Goal: Task Accomplishment & Management: Use online tool/utility

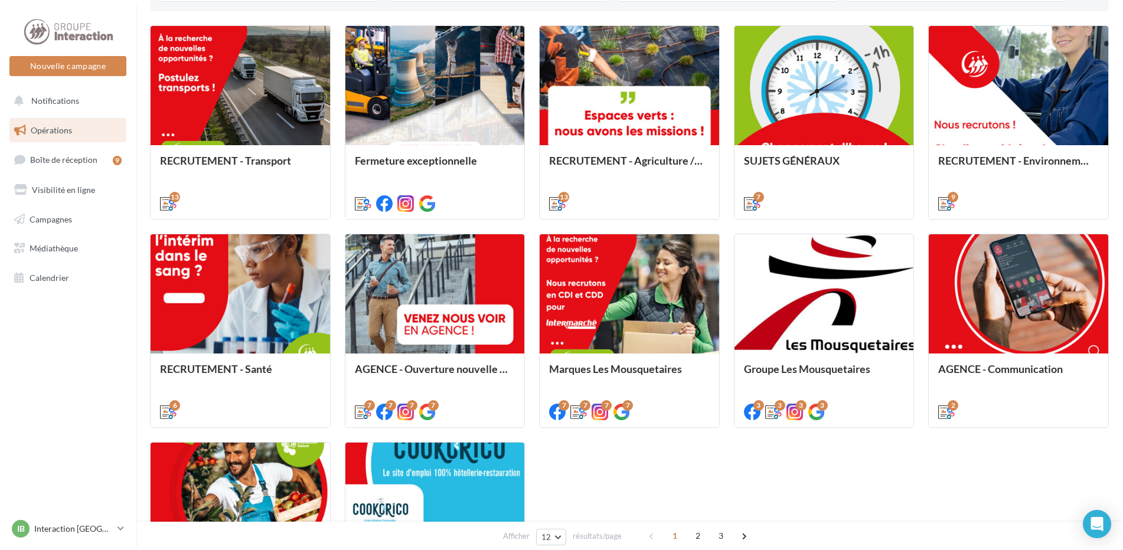
scroll to position [473, 0]
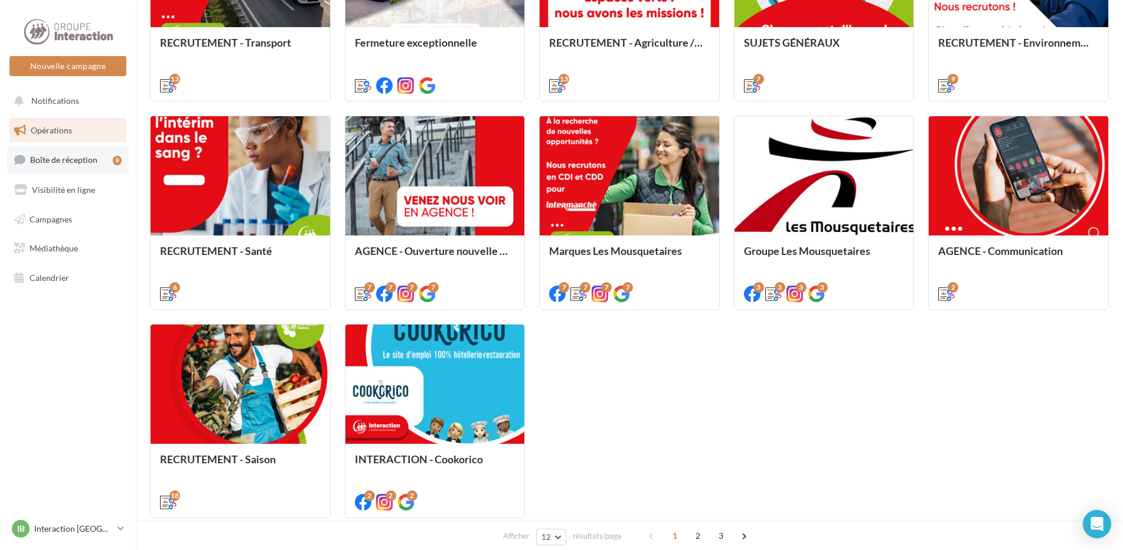
click at [17, 159] on icon at bounding box center [19, 160] width 11 height 16
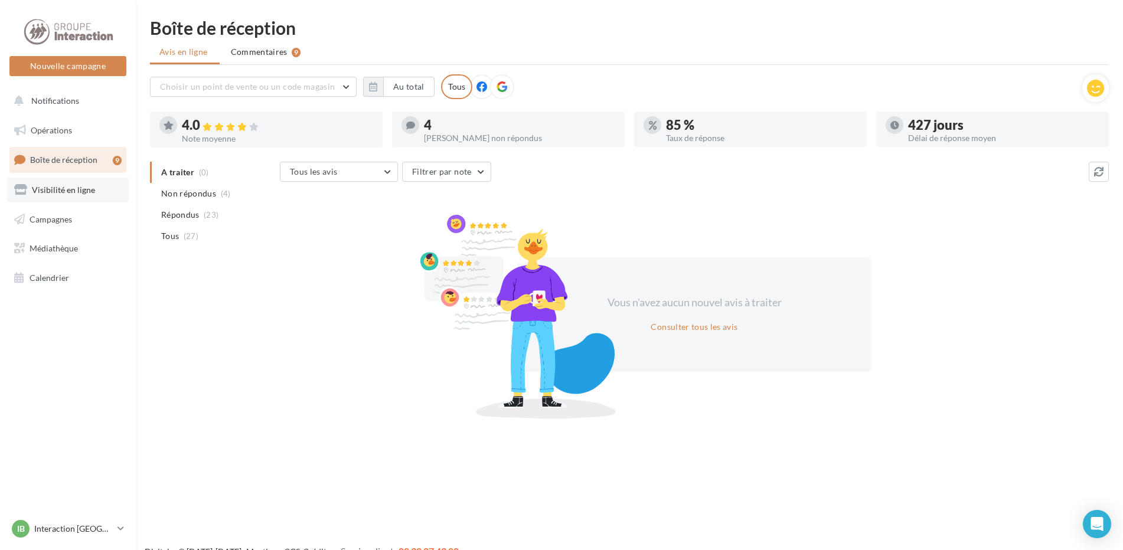
click at [35, 184] on link "Visibilité en ligne" at bounding box center [68, 190] width 122 height 25
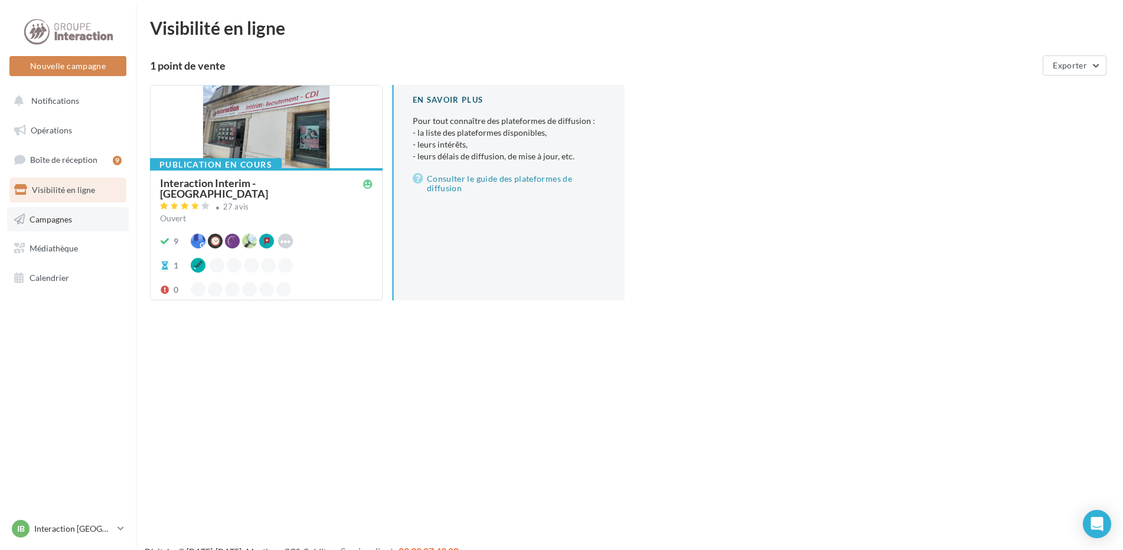
click at [64, 219] on span "Campagnes" at bounding box center [51, 219] width 43 height 10
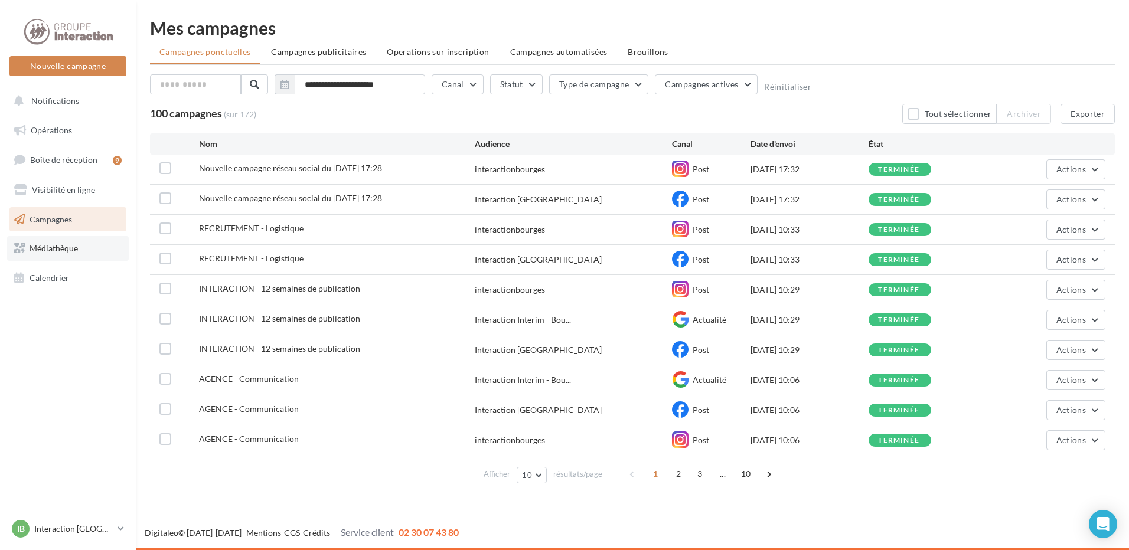
click at [55, 244] on span "Médiathèque" at bounding box center [54, 248] width 48 height 10
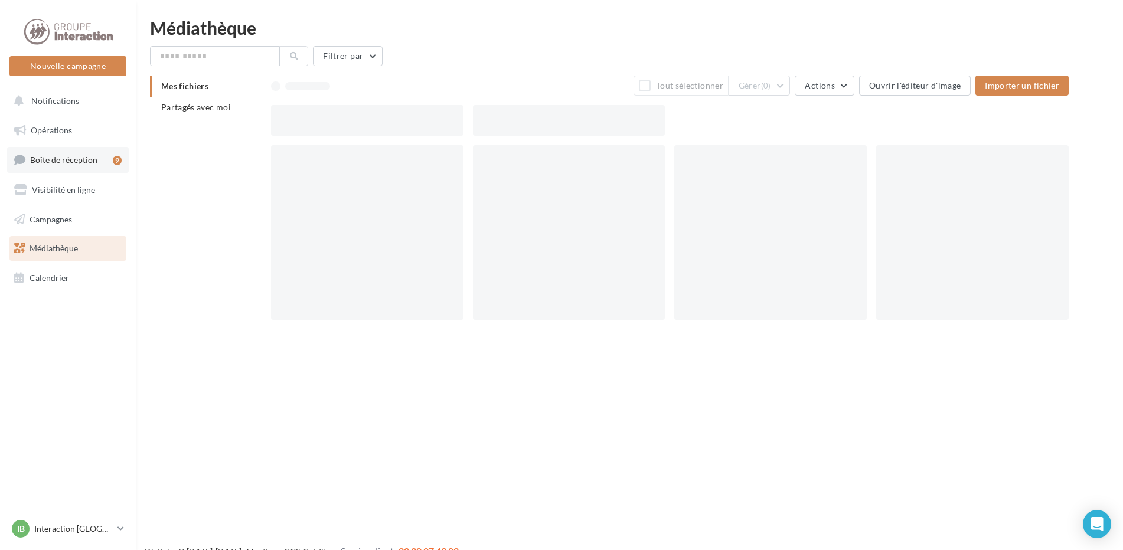
click at [74, 165] on span "Boîte de réception" at bounding box center [63, 160] width 67 height 10
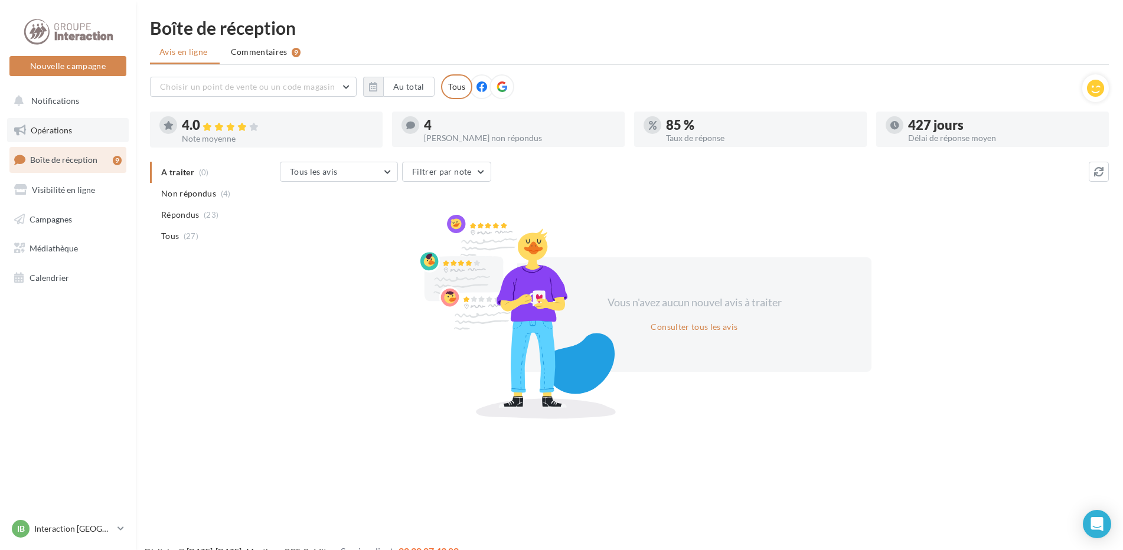
click at [61, 136] on link "Opérations" at bounding box center [68, 130] width 122 height 25
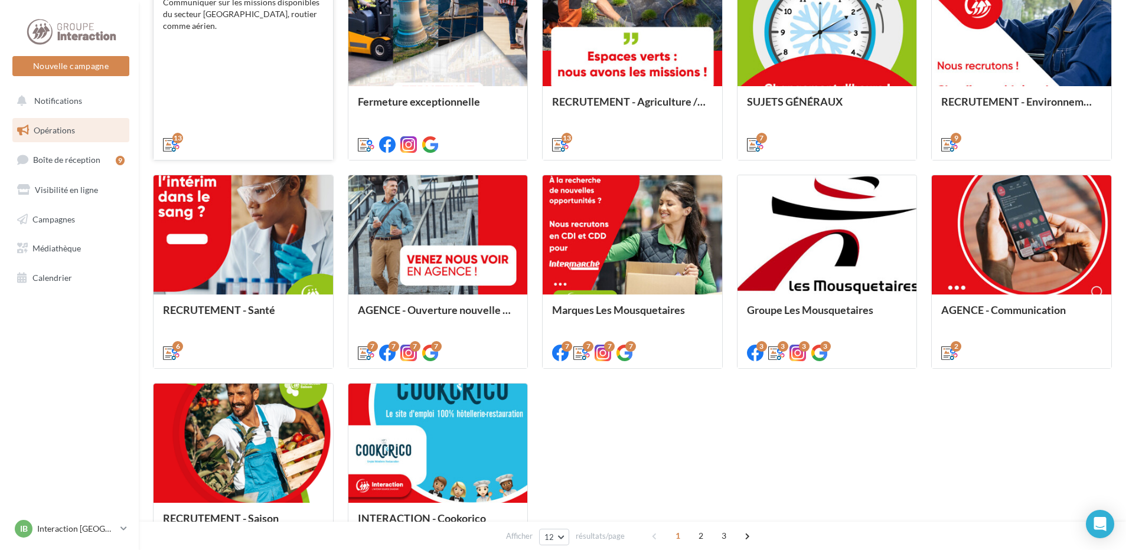
scroll to position [236, 0]
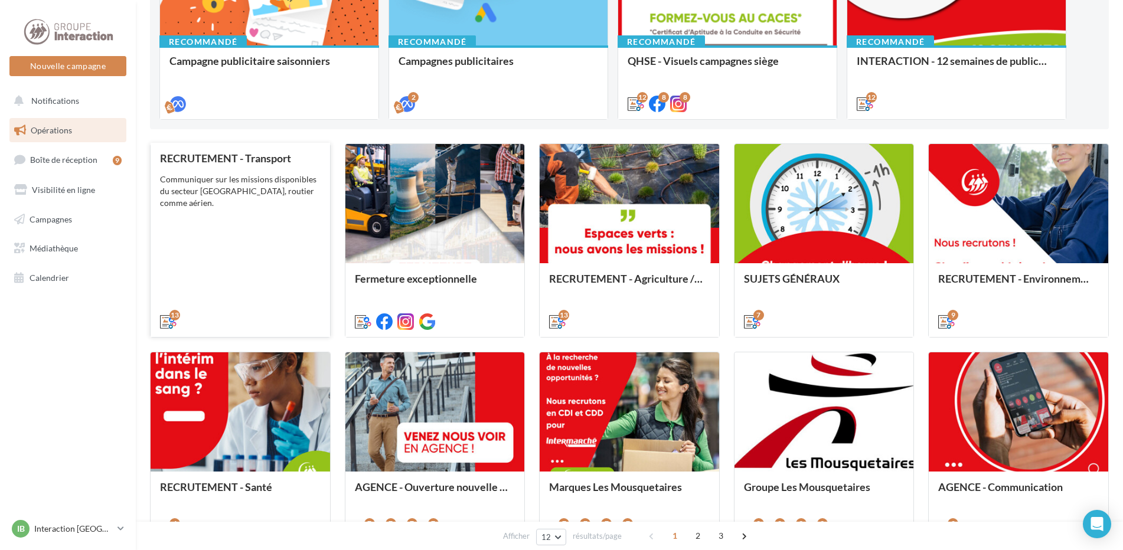
click at [294, 286] on div "RECRUTEMENT - Transport Communiquer sur les missions disponibles du secteur Tra…" at bounding box center [240, 239] width 161 height 174
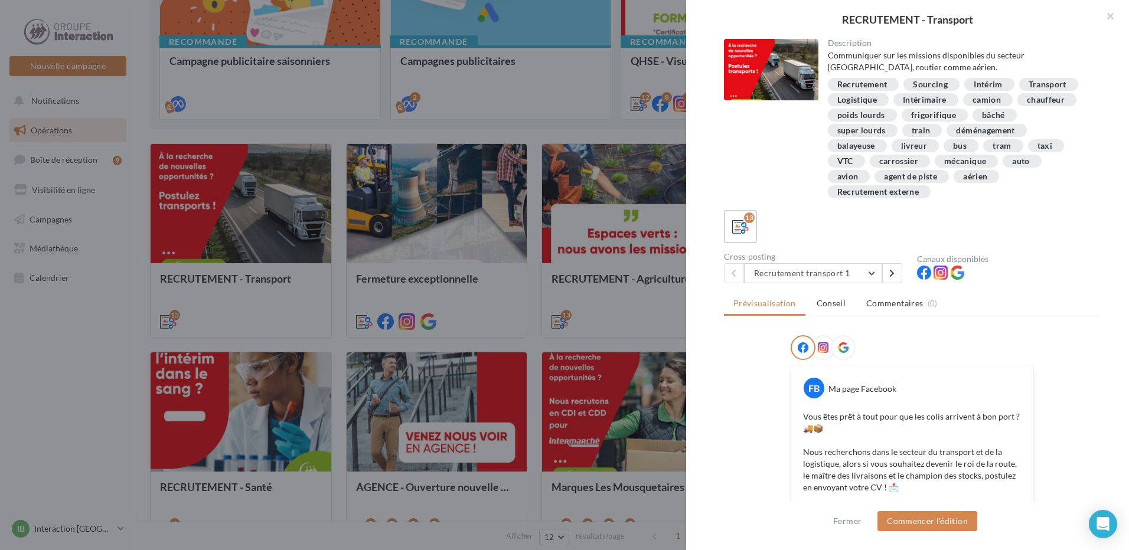
scroll to position [177, 0]
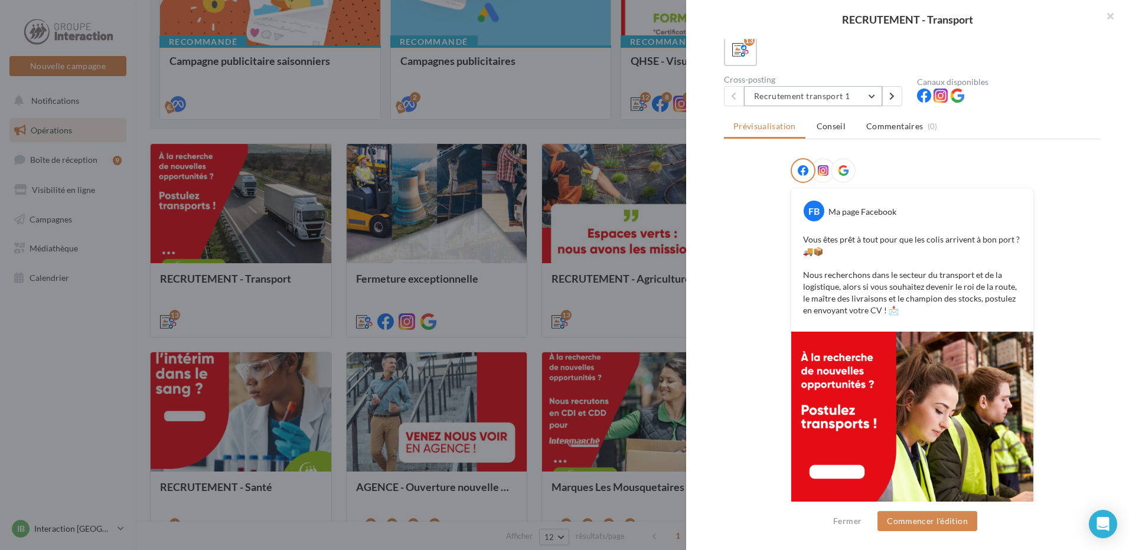
click at [812, 93] on button "Recrutement transport 1" at bounding box center [813, 96] width 138 height 20
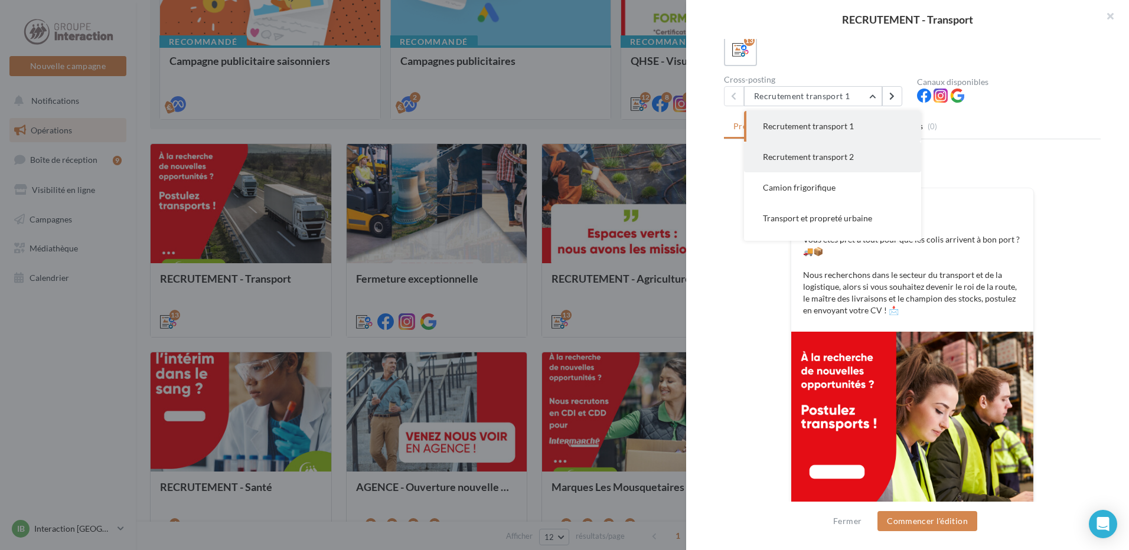
click at [812, 159] on span "Recrutement transport 2" at bounding box center [808, 157] width 91 height 10
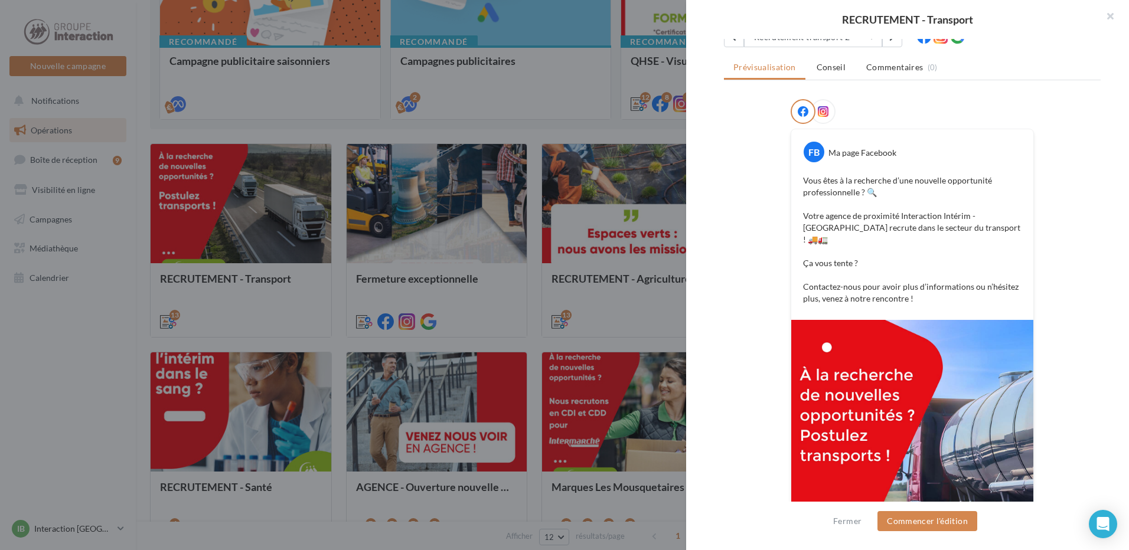
scroll to position [290, 0]
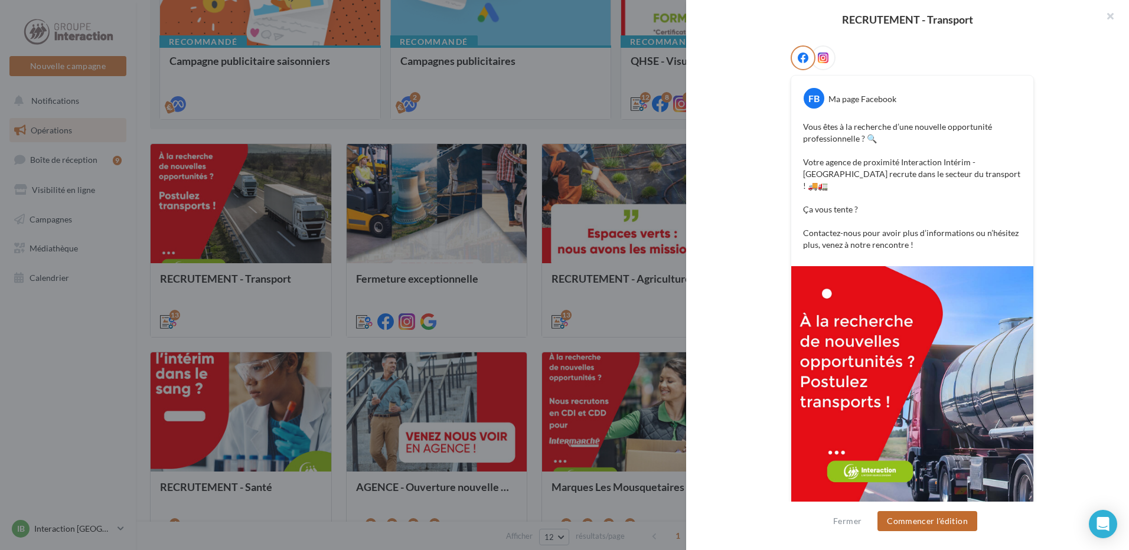
click at [952, 522] on button "Commencer l'édition" at bounding box center [928, 522] width 100 height 20
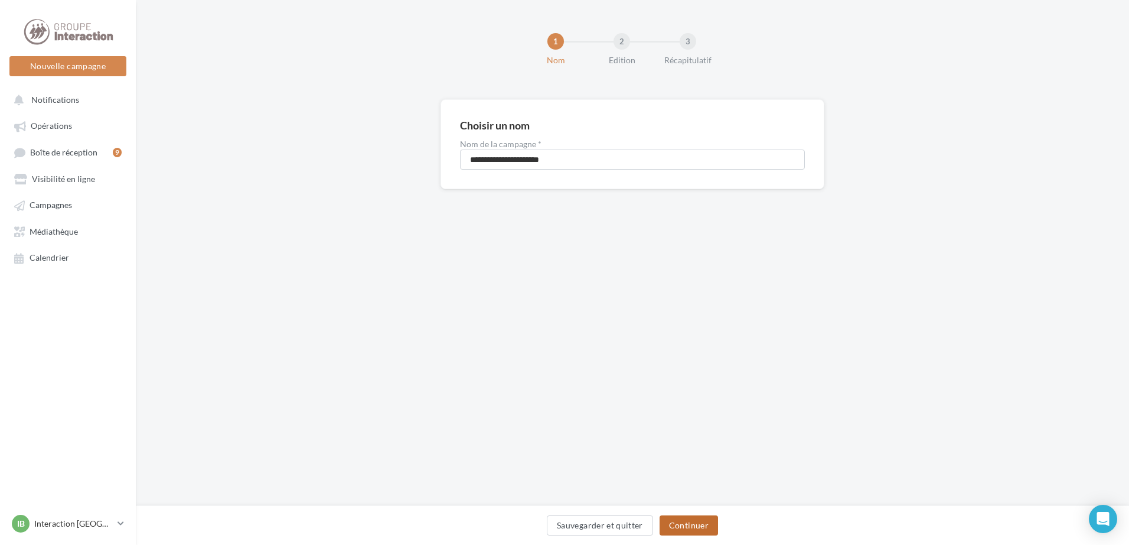
click at [680, 530] on button "Continuer" at bounding box center [689, 525] width 58 height 20
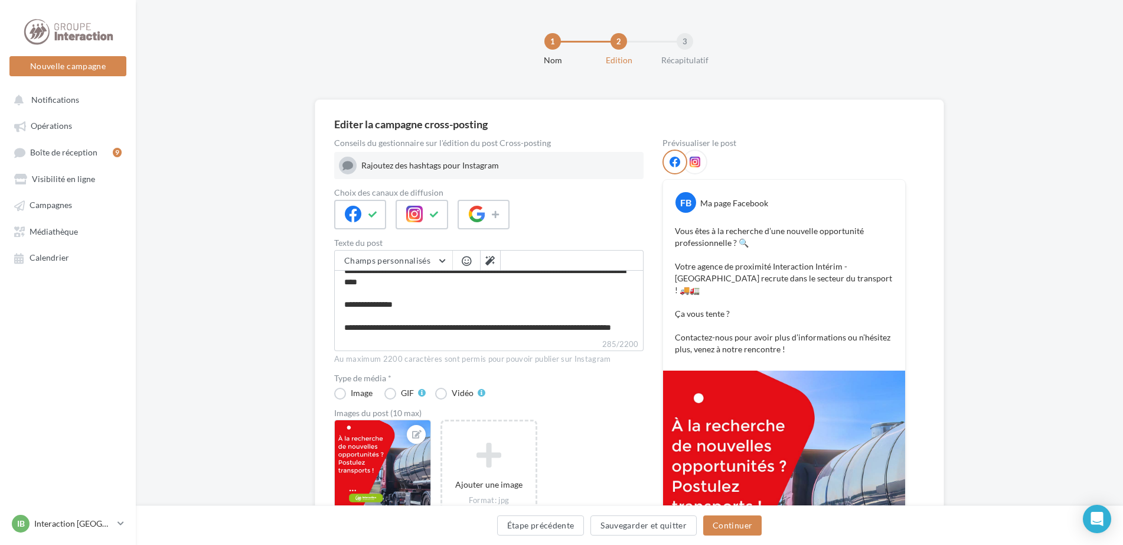
scroll to position [59, 0]
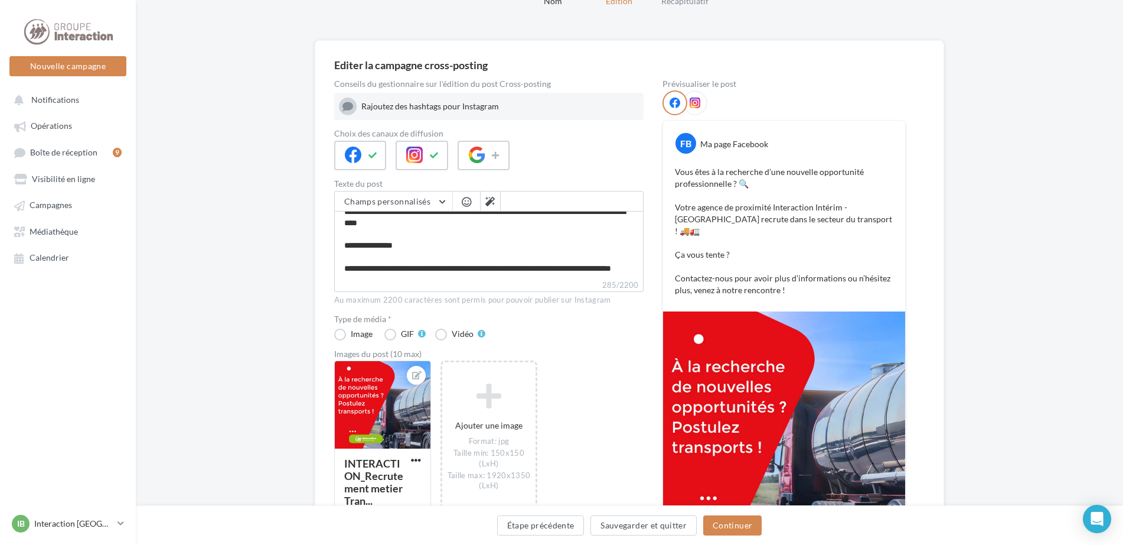
click at [482, 282] on label "285/2200" at bounding box center [489, 285] width 310 height 13
click at [482, 279] on textarea "**********" at bounding box center [489, 245] width 310 height 68
click at [745, 516] on button "Continuer" at bounding box center [732, 525] width 58 height 20
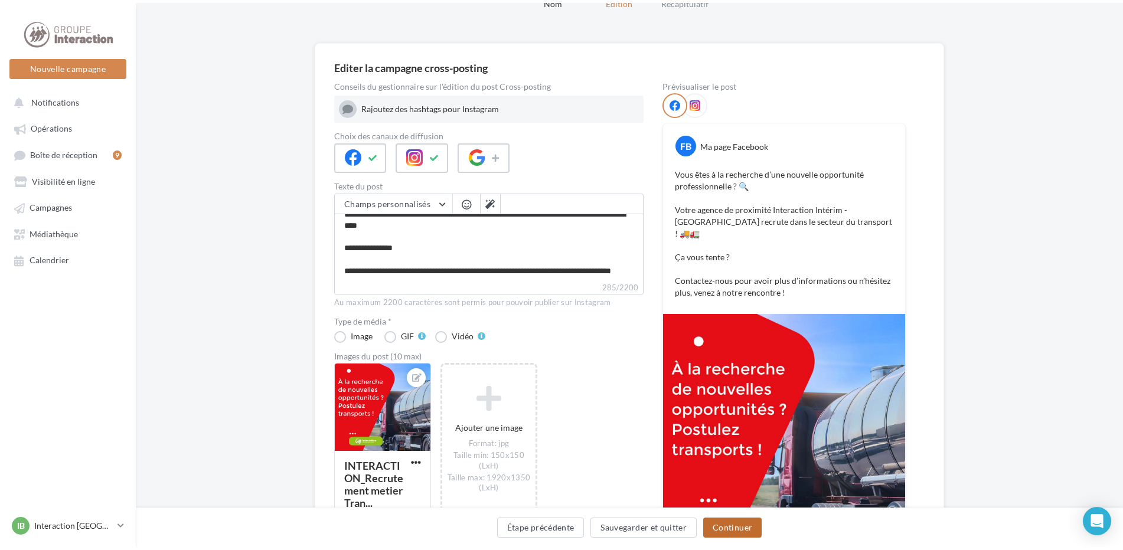
scroll to position [0, 0]
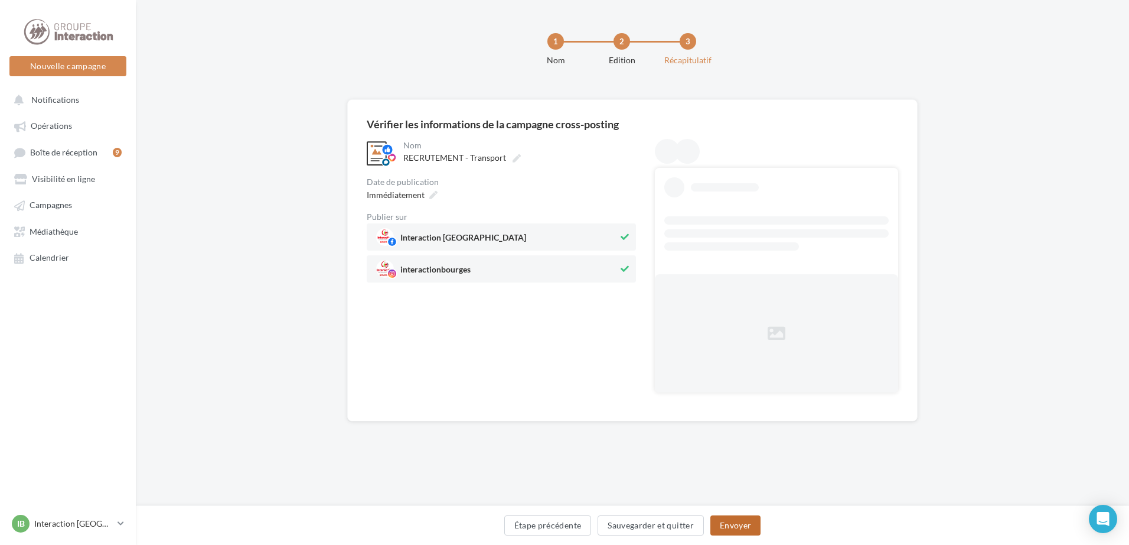
click at [749, 522] on button "Envoyer" at bounding box center [736, 525] width 50 height 20
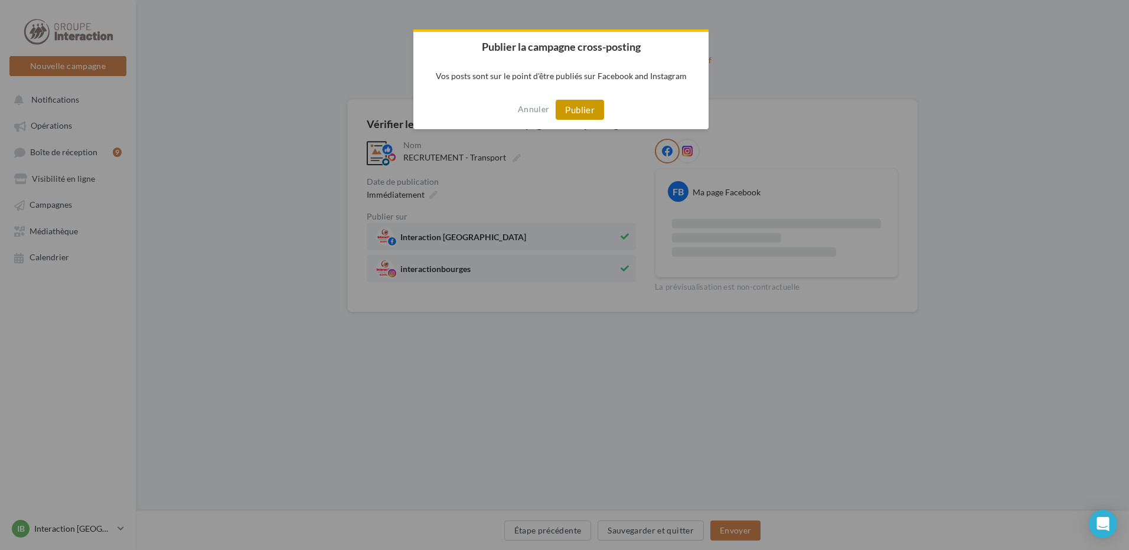
click at [589, 118] on button "Publier" at bounding box center [580, 110] width 48 height 20
